Goal: Information Seeking & Learning: Compare options

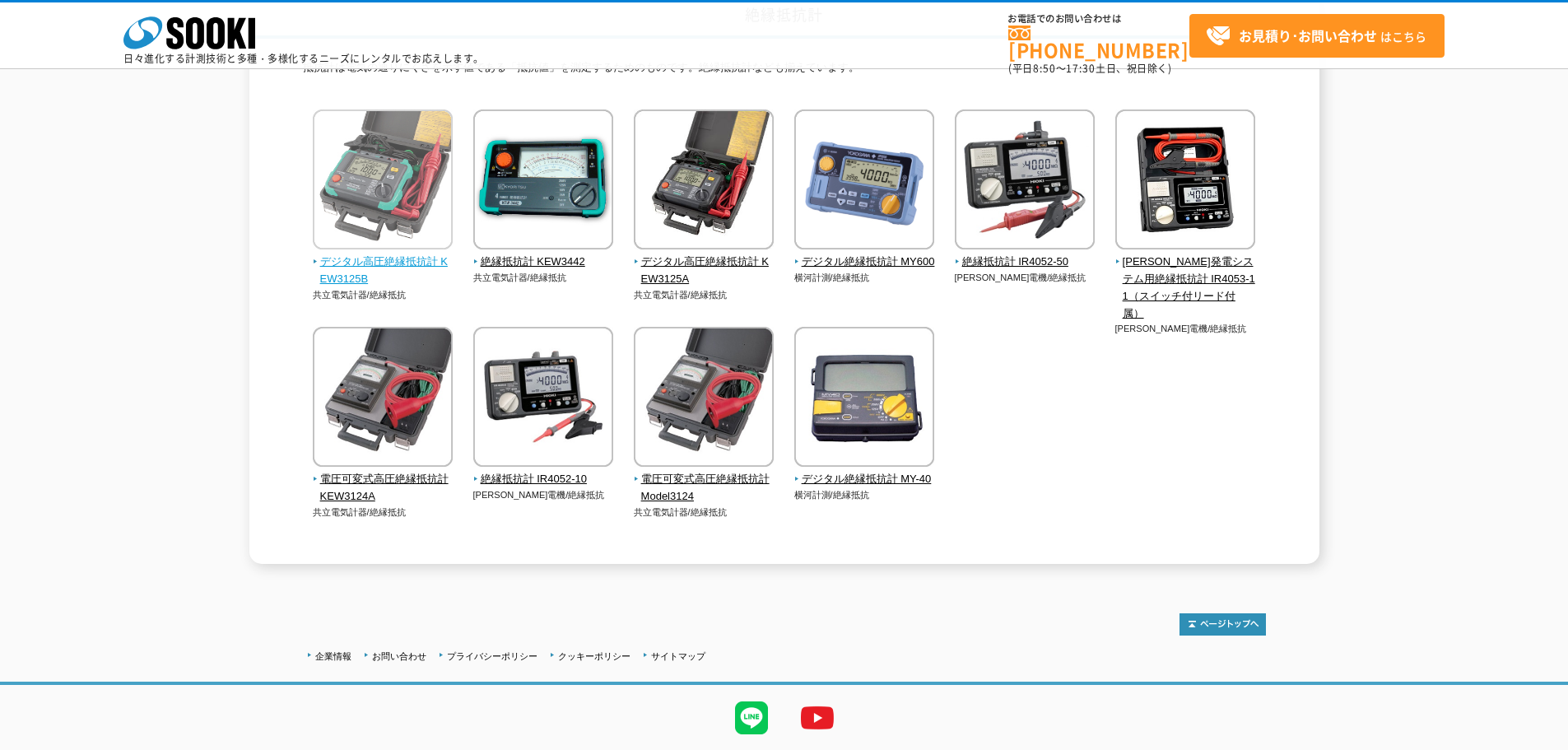
scroll to position [165, 0]
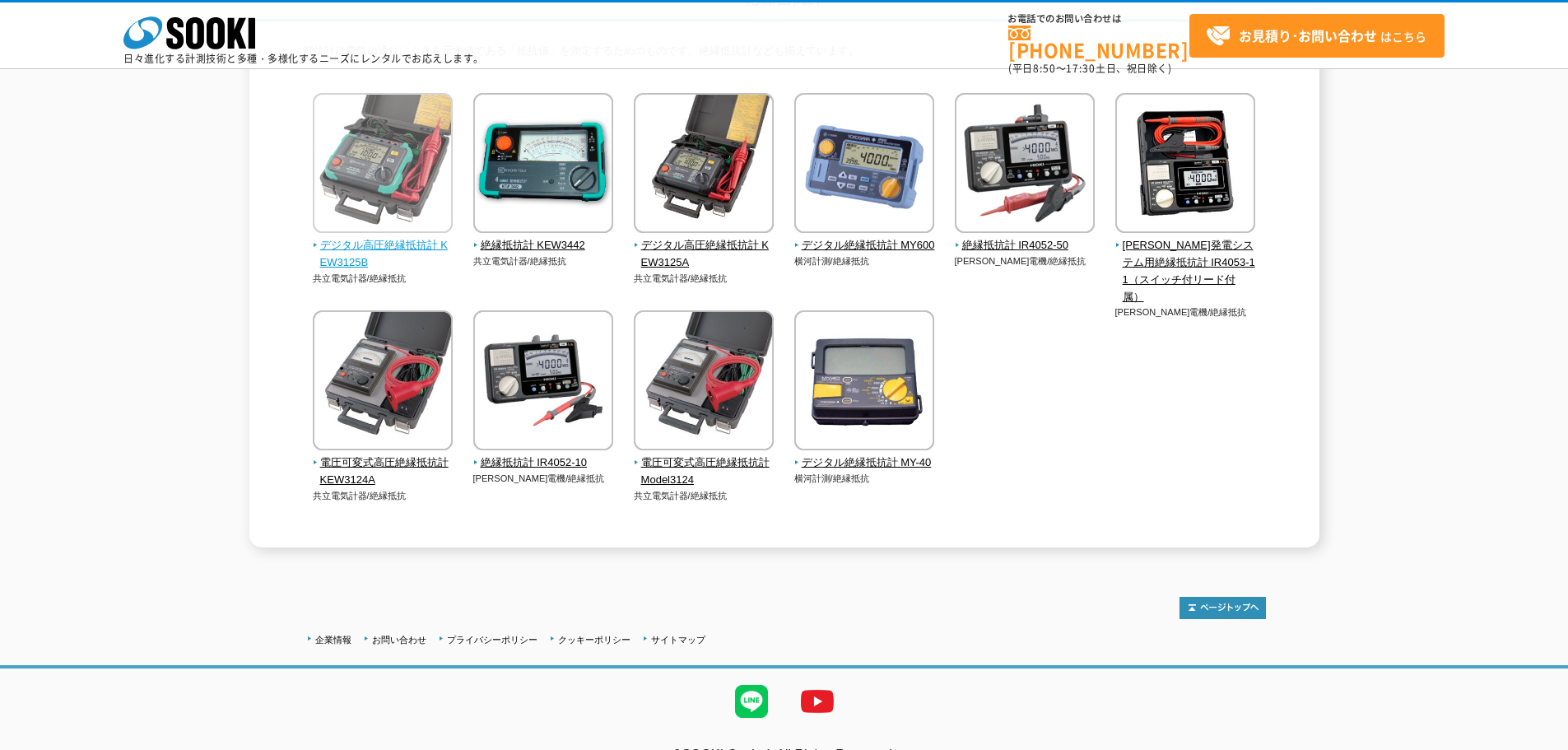
click at [396, 254] on span "デジタル高圧絶縁抵抗計 KEW3125B" at bounding box center [383, 254] width 141 height 34
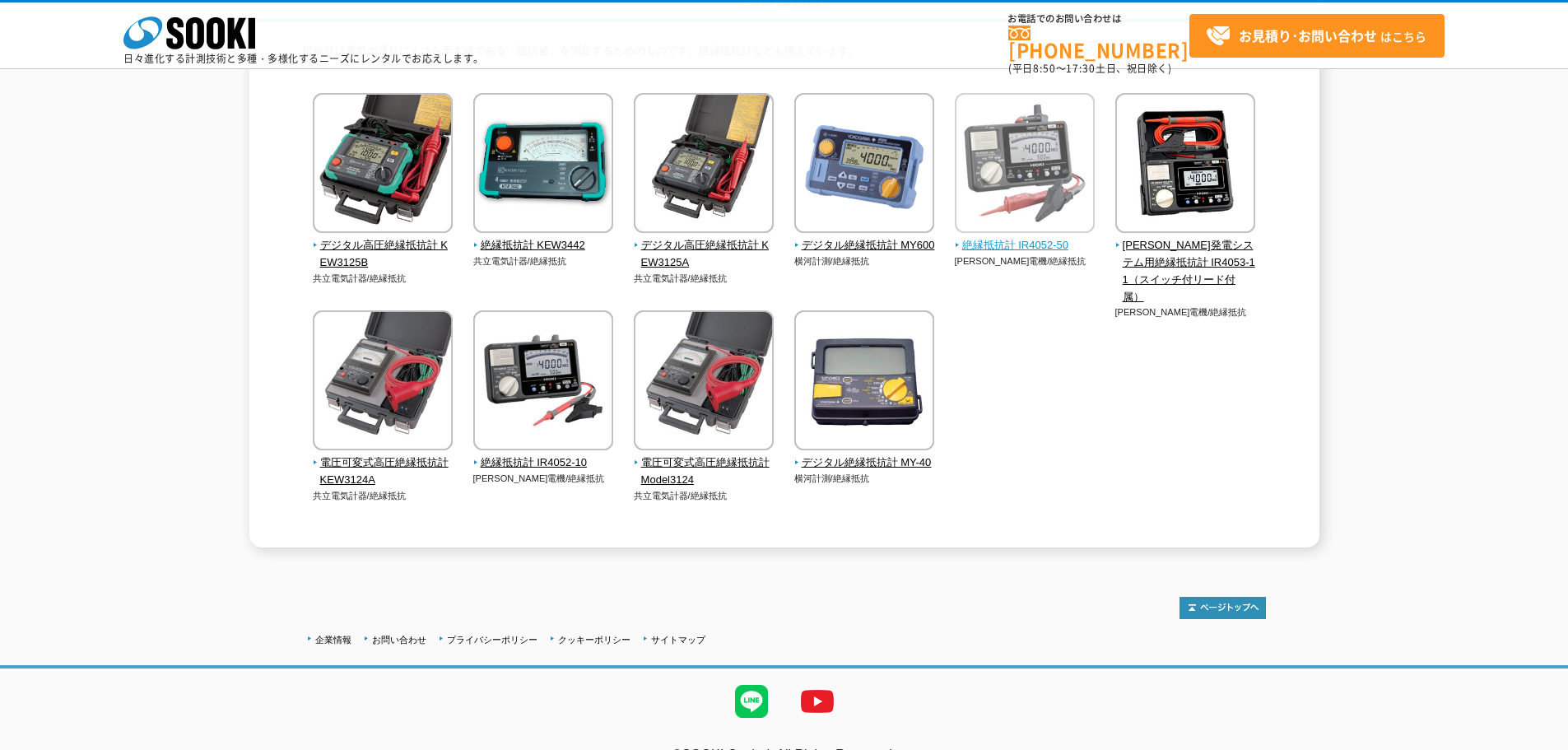
click at [996, 244] on span "絶縁抵抗計 IR4052-50" at bounding box center [1025, 245] width 141 height 18
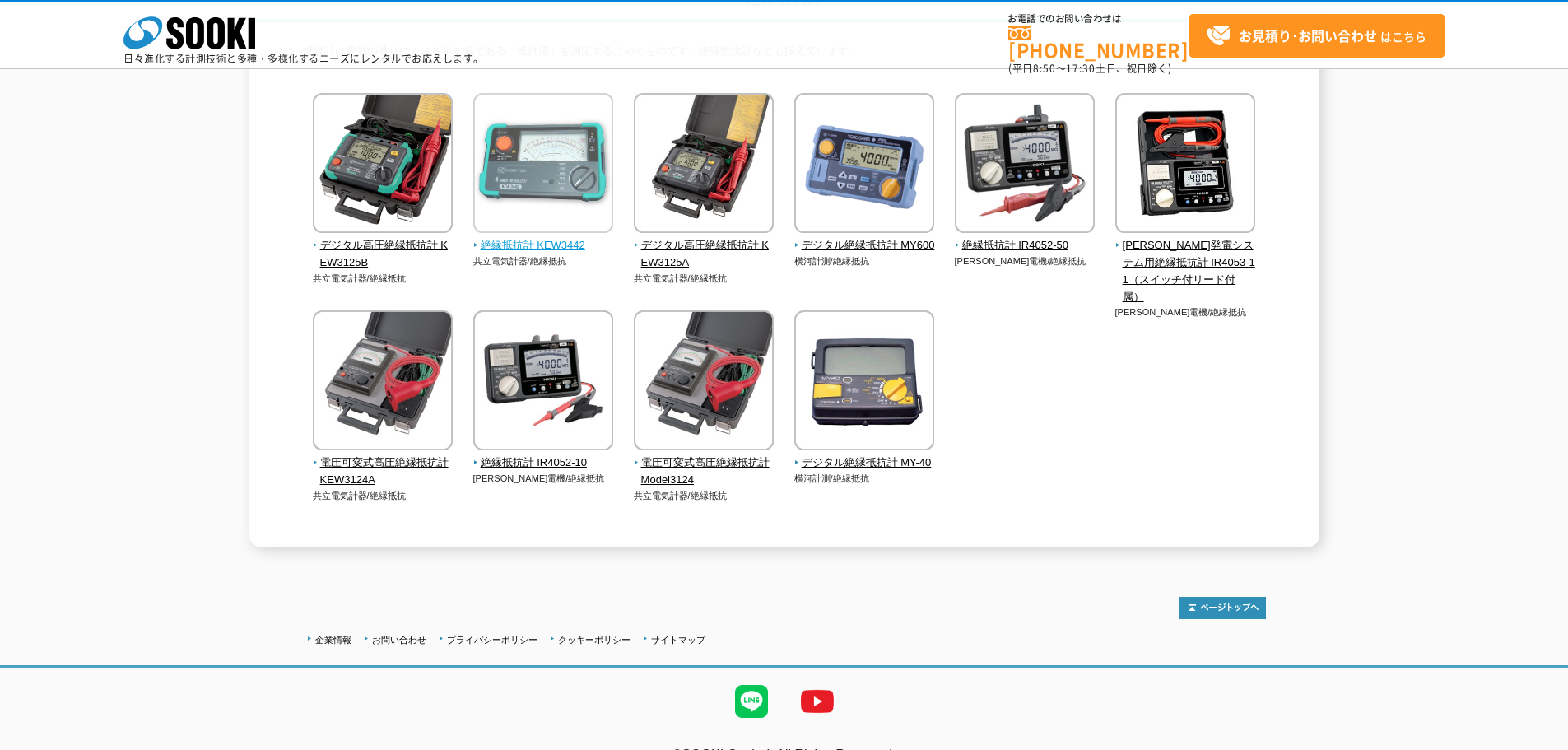
click at [552, 246] on span "絶縁抵抗計 KEW3442" at bounding box center [544, 245] width 141 height 18
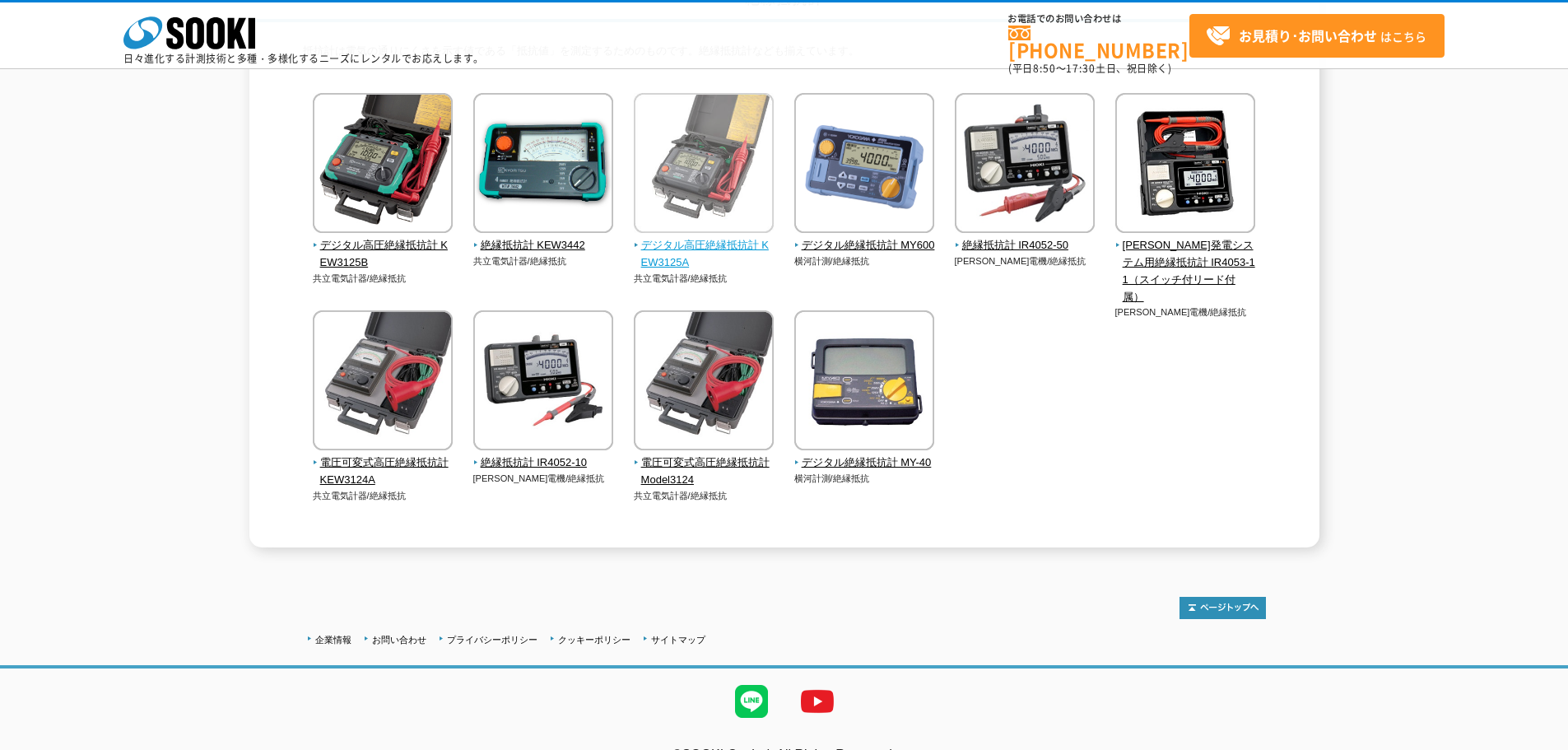
click at [701, 244] on span "デジタル高圧絶縁抵抗計 KEW3125A" at bounding box center [705, 254] width 141 height 34
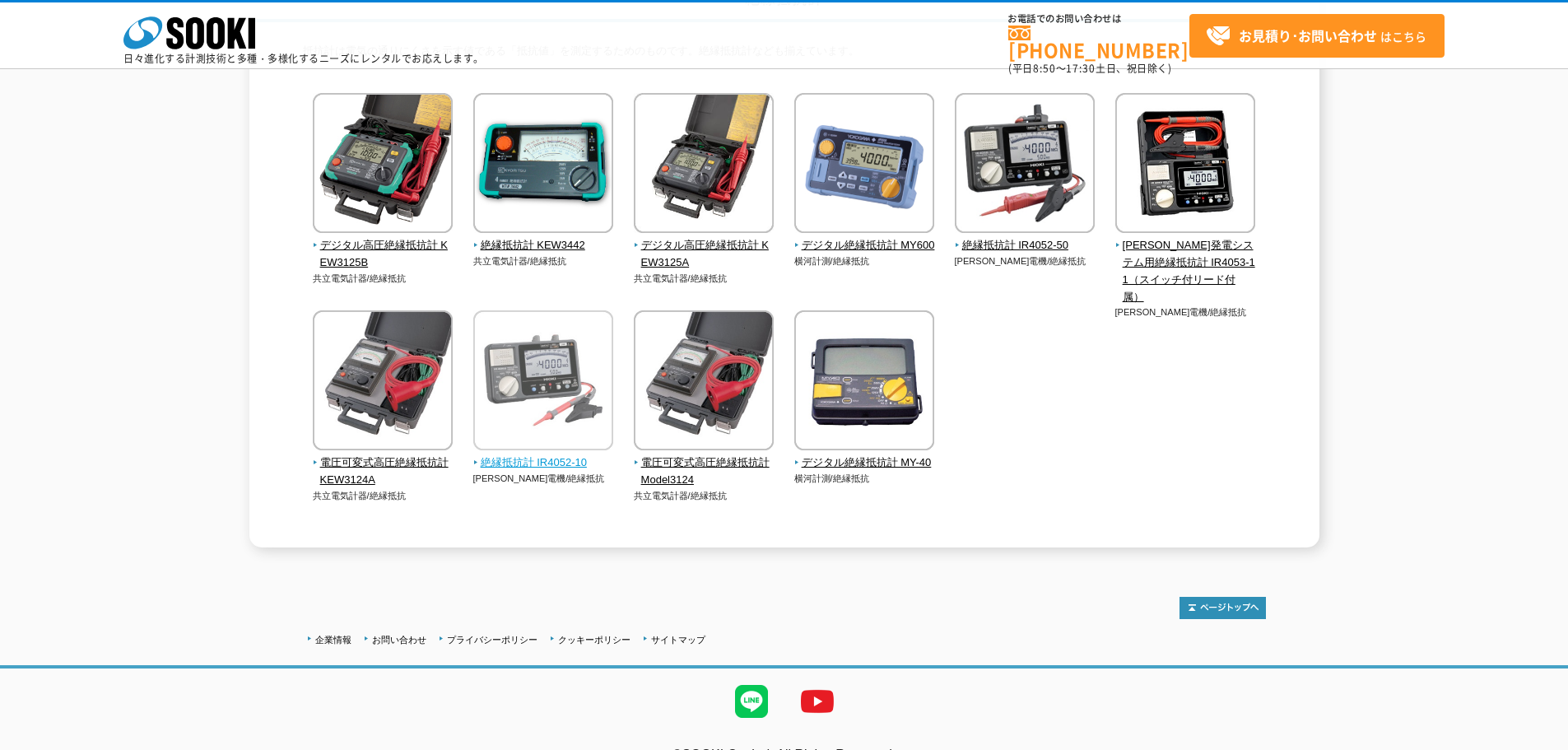
click at [495, 465] on span "絶縁抵抗計 IR4052-10" at bounding box center [544, 463] width 141 height 18
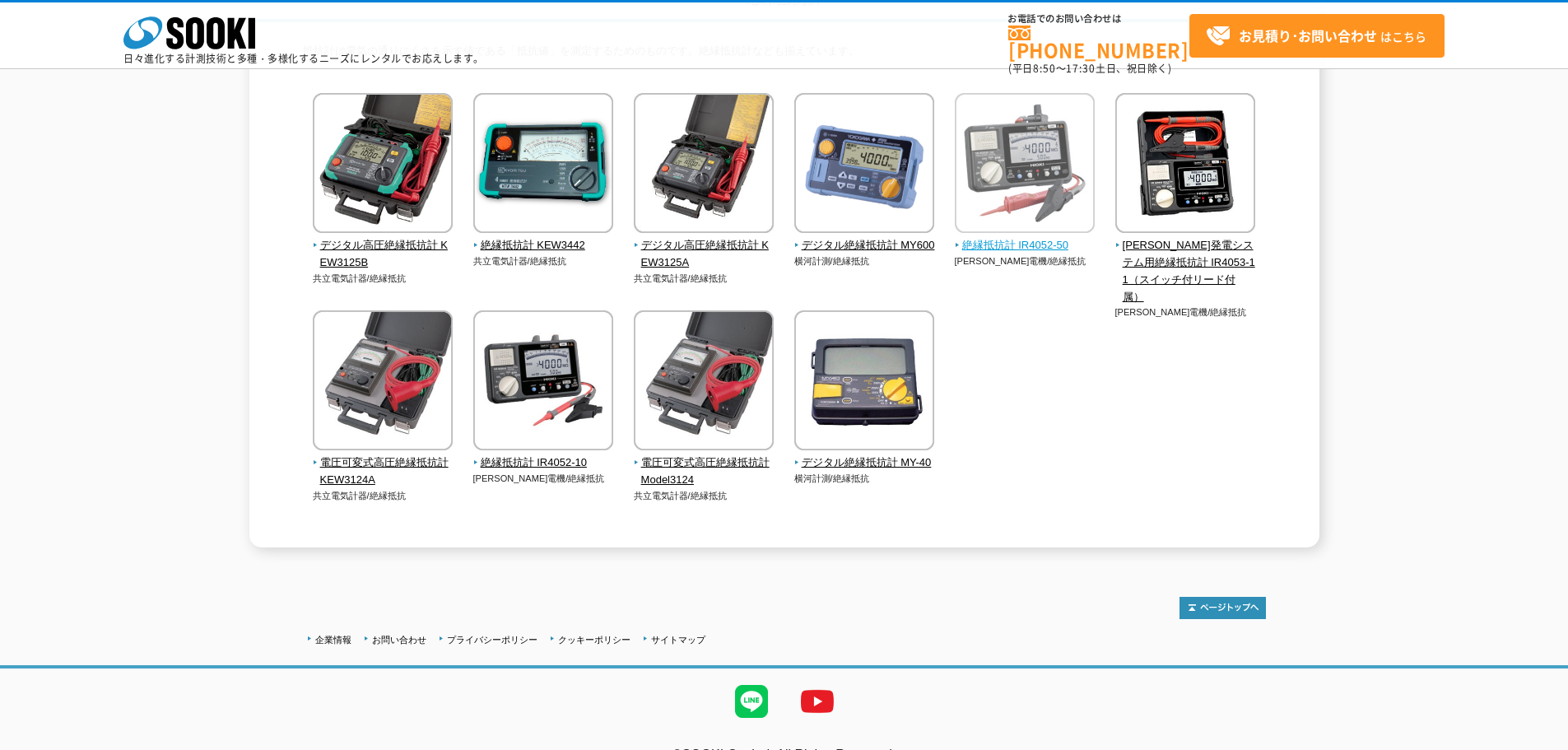
click at [1009, 244] on span "絶縁抵抗計 IR4052-50" at bounding box center [1025, 245] width 141 height 18
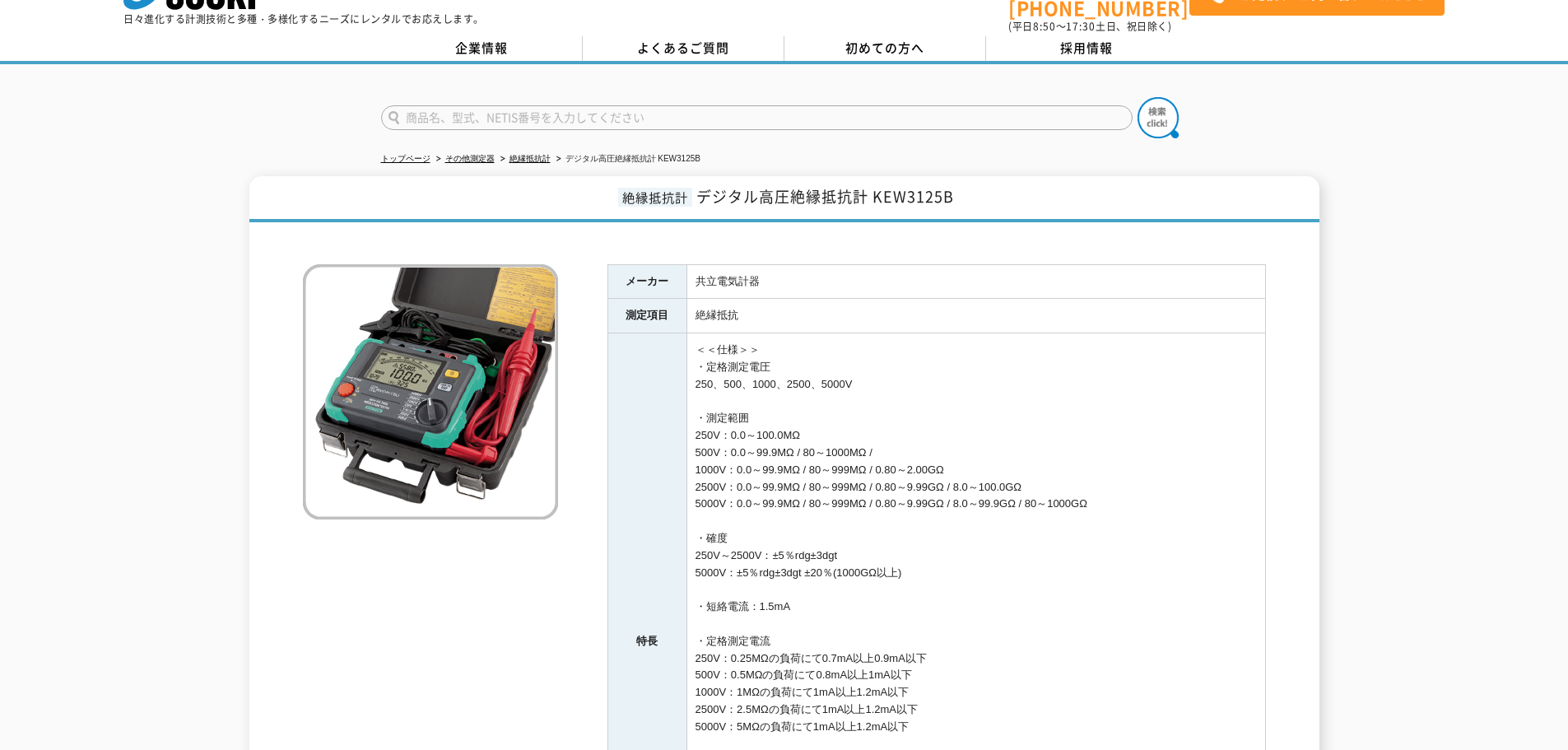
scroll to position [82, 0]
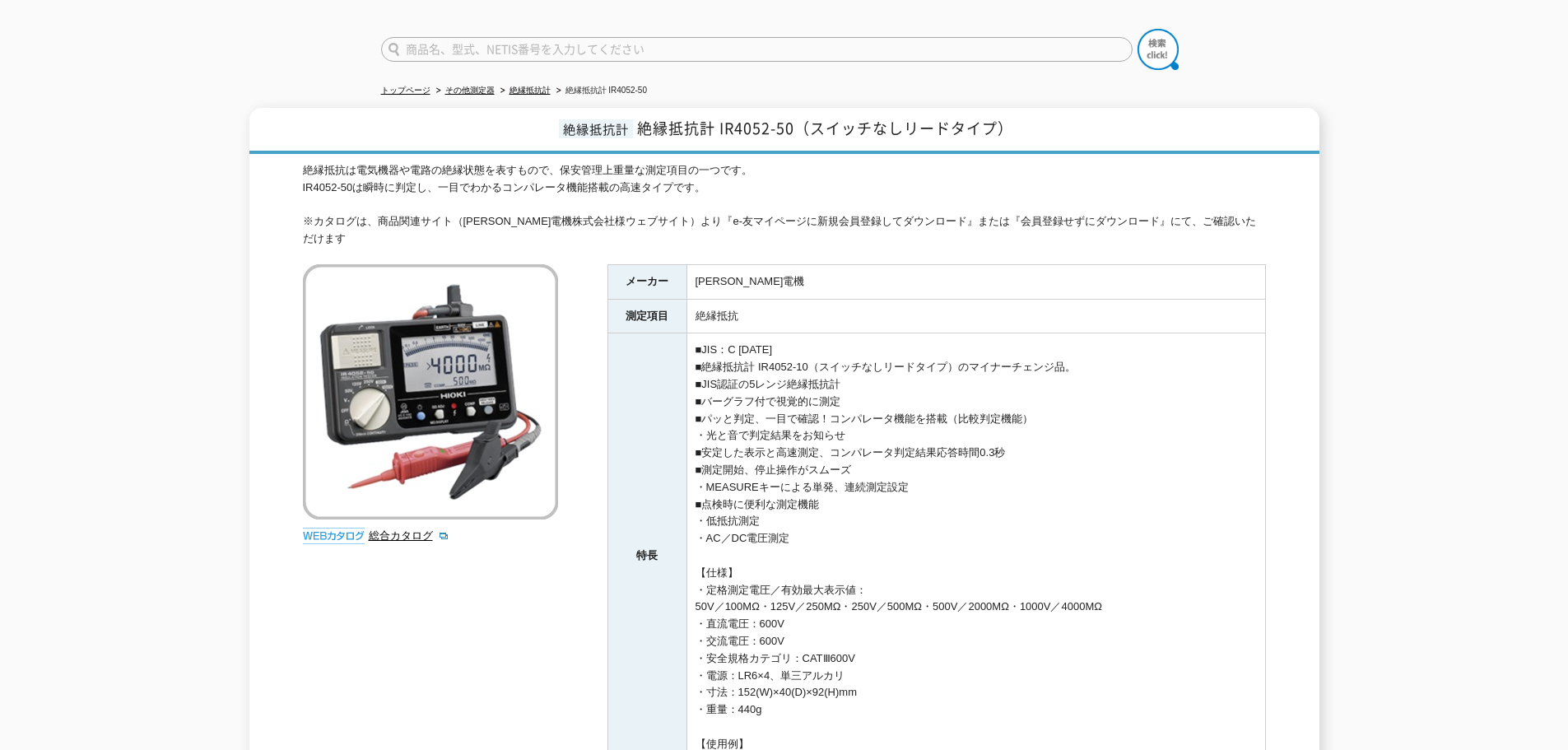
scroll to position [165, 0]
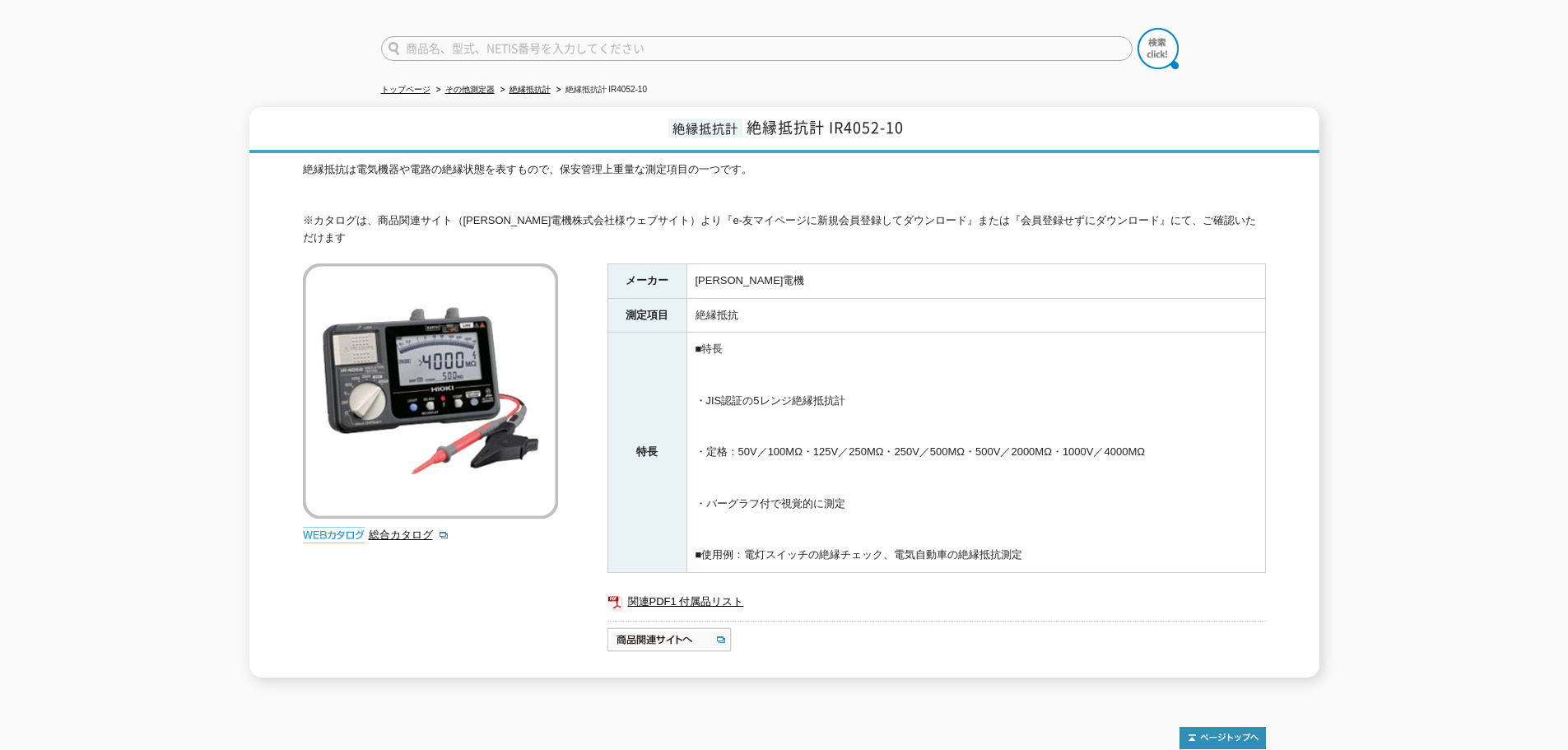
scroll to position [82, 0]
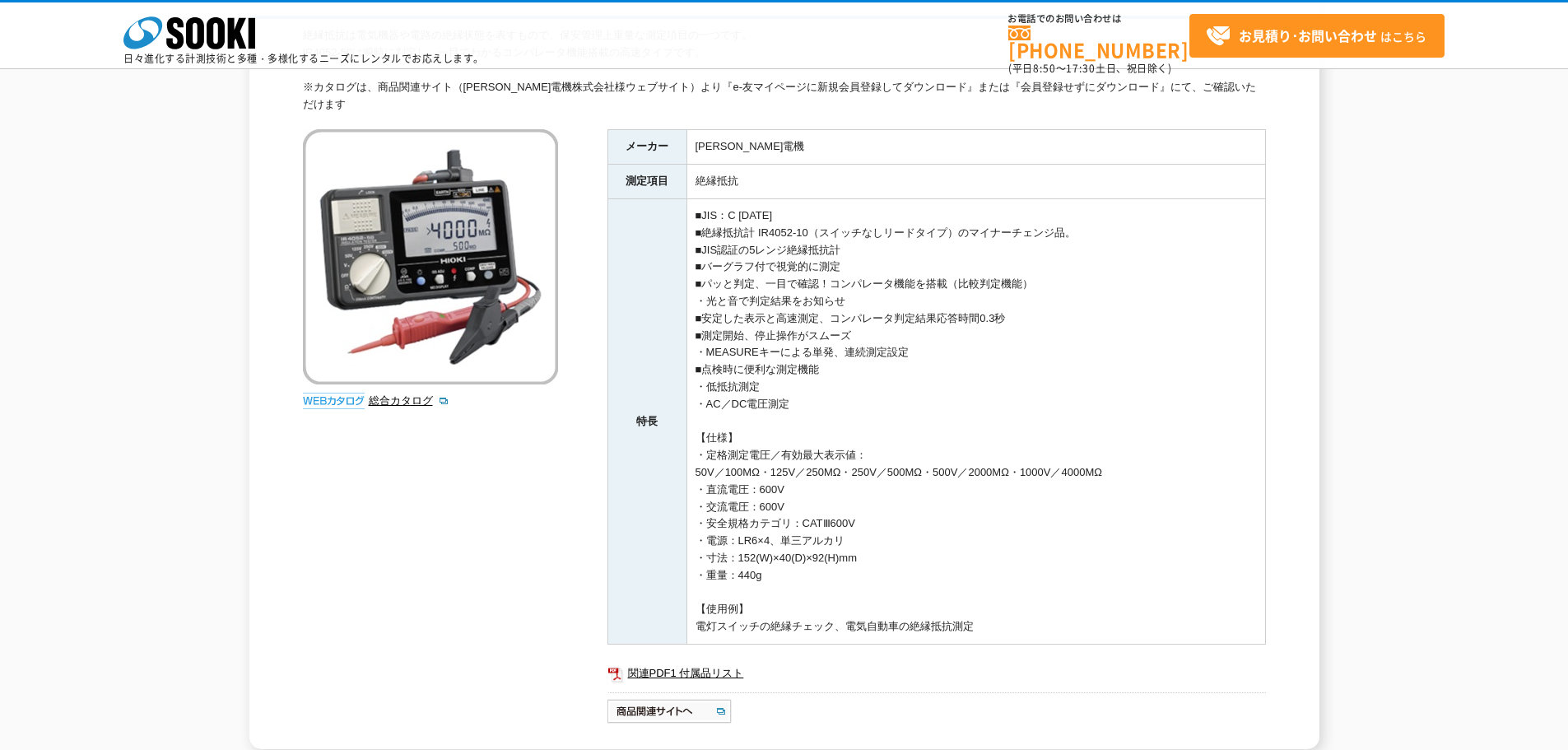
scroll to position [165, 0]
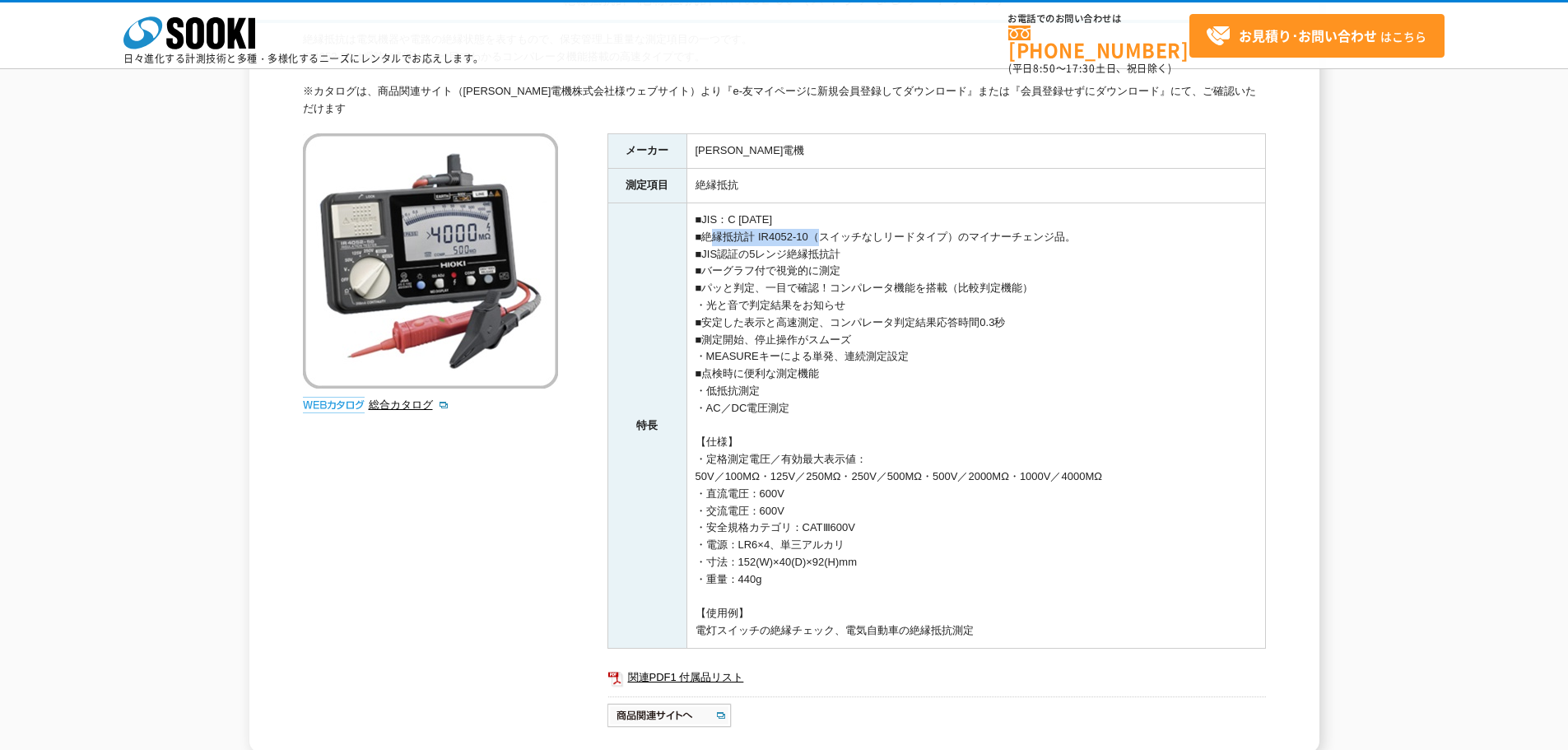
drag, startPoint x: 708, startPoint y: 218, endPoint x: 821, endPoint y: 214, distance: 113.1
click at [821, 214] on td "■JIS：C 1302 ■絶縁抵抗計 IR4052-10（スイッチなしリードタイプ）のマイナーチェンジ品。 ■JIS認証の5レンジ絶縁抵抗計 ■バーグラフ付で…" at bounding box center [975, 425] width 579 height 445
copy td "絶縁抵抗計 IR4052-10"
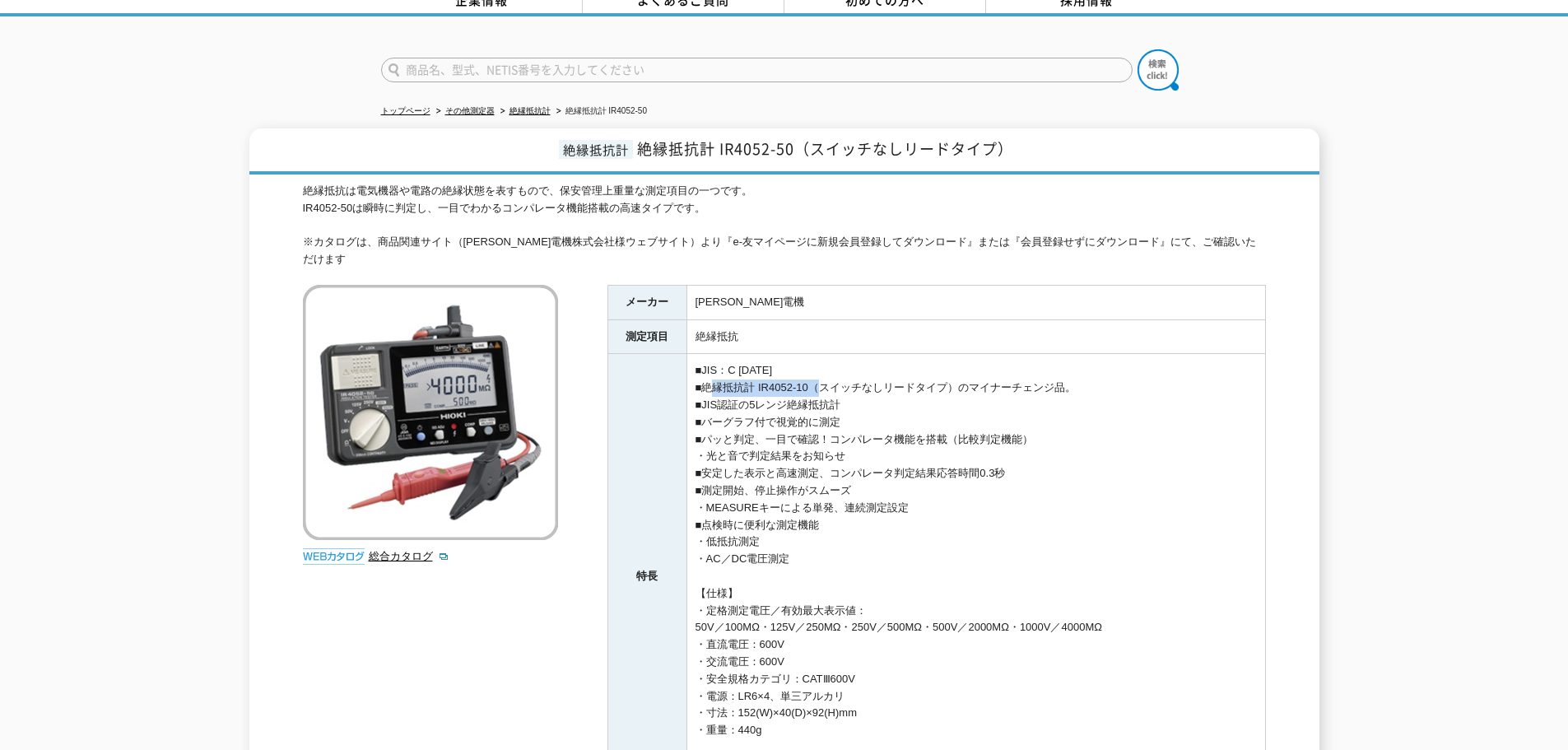
scroll to position [0, 0]
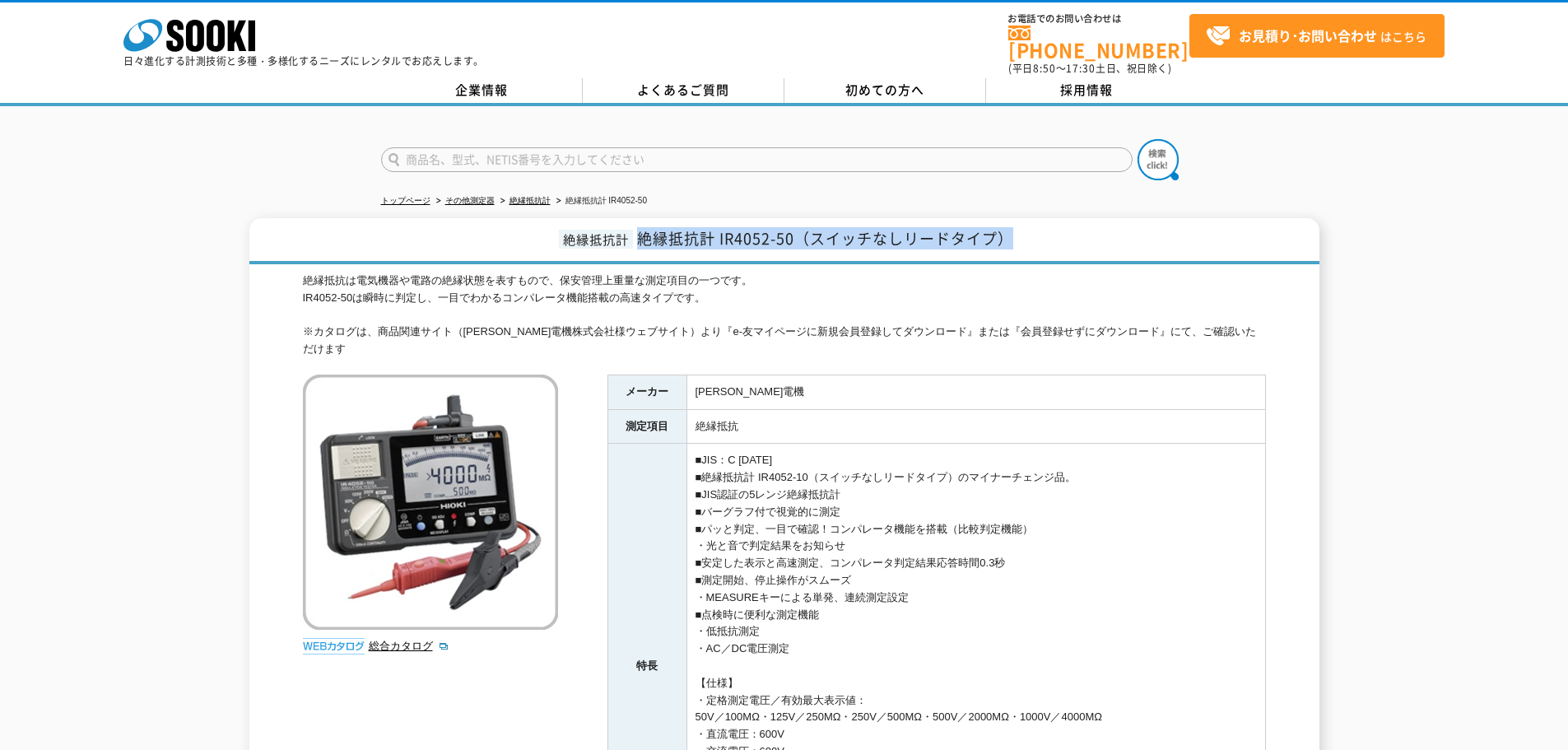
drag, startPoint x: 637, startPoint y: 226, endPoint x: 994, endPoint y: 234, distance: 357.1
click at [1019, 232] on h1 "絶縁抵抗計 絶縁抵抗計 IR4052-50（スイッチなしリードタイプ）" at bounding box center [784, 241] width 1070 height 46
copy span "絶縁抵抗計 IR4052-50（スイッチなしリードタイプ）"
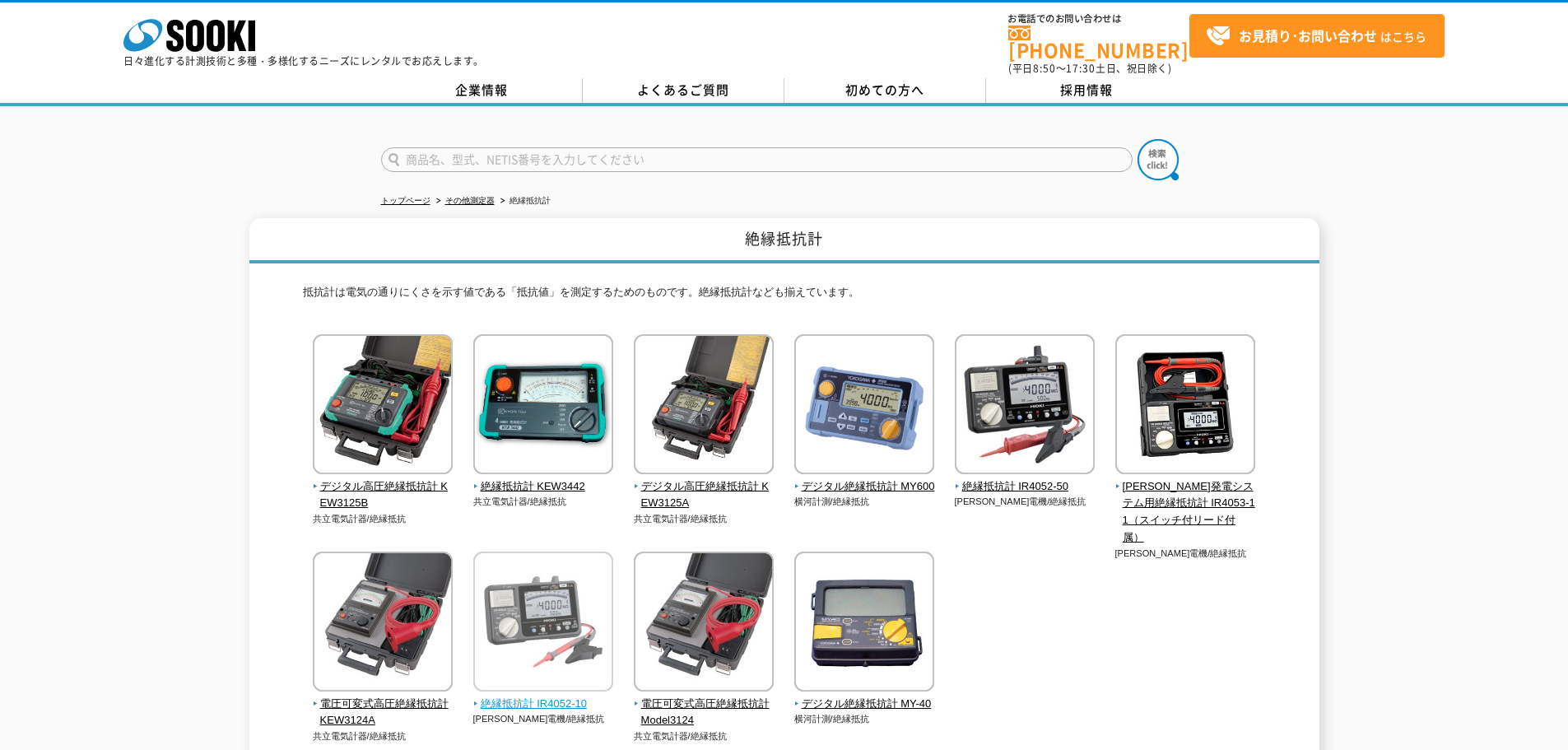
click at [542, 700] on span "絶縁抵抗計 IR4052-10" at bounding box center [544, 704] width 141 height 18
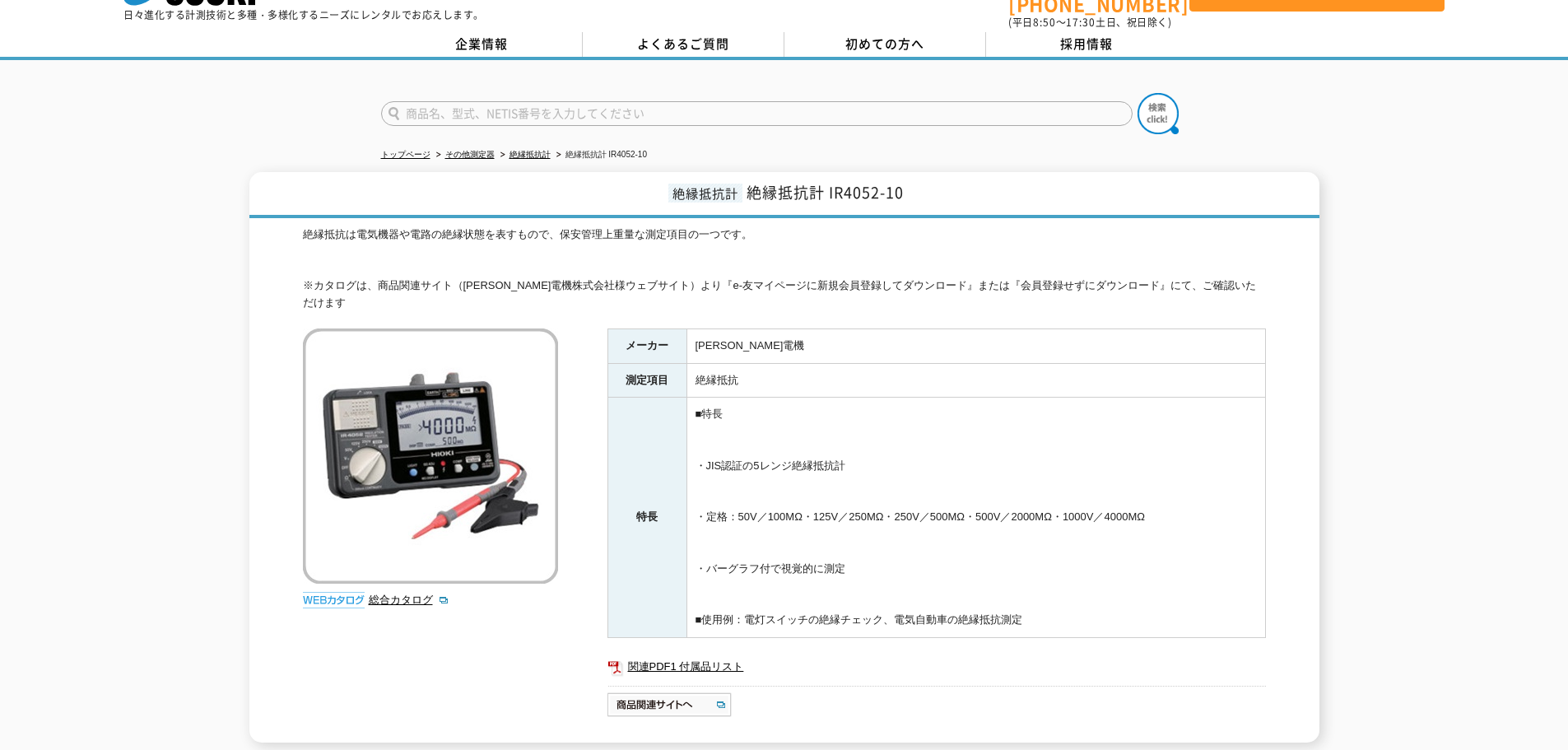
scroll to position [15, 0]
